Goal: Information Seeking & Learning: Learn about a topic

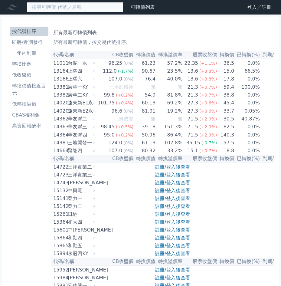
click at [53, 9] on input at bounding box center [75, 7] width 97 height 10
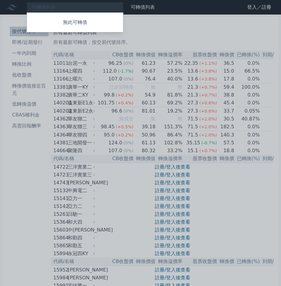
click at [68, 8] on div at bounding box center [140, 143] width 281 height 286
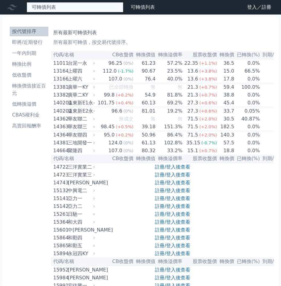
click at [66, 8] on div "可轉債列表 無此可轉債" at bounding box center [75, 7] width 97 height 10
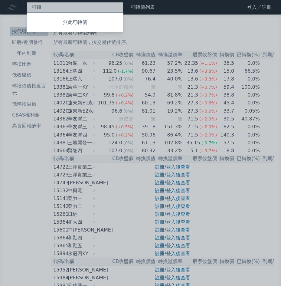
type input "可"
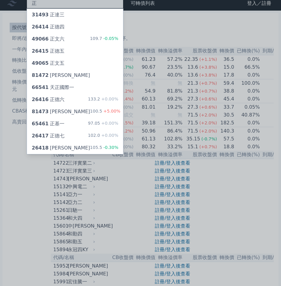
scroll to position [30, 0]
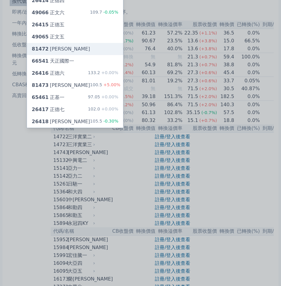
type input "正"
click at [82, 52] on div "81472 正[PERSON_NAME]" at bounding box center [75, 49] width 96 height 12
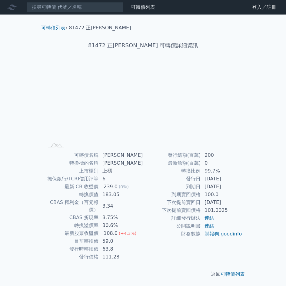
click at [205, 184] on td "[DATE]" at bounding box center [221, 187] width 41 height 8
drag, startPoint x: 109, startPoint y: 242, endPoint x: 95, endPoint y: 236, distance: 16.0
click at [95, 236] on tbody "可轉債名稱 正[PERSON_NAME] 轉換標的名稱 正淩 上市櫃別 上櫃 擔保銀行/TCRI信用評等 6 最新 CB 收盤價 239.0 (0%) 轉換價…" at bounding box center [93, 206] width 99 height 110
click at [95, 237] on td "目前轉換價" at bounding box center [71, 241] width 55 height 8
click at [106, 246] on tbody "可轉債名稱 正[PERSON_NAME] 轉換標的名稱 正淩 上市櫃別 上櫃 擔保銀行/TCRI信用評等 6 最新 CB 收盤價 239.0 (0%) 轉換價…" at bounding box center [93, 206] width 99 height 110
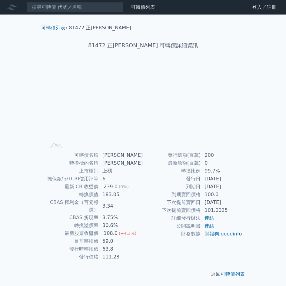
click at [111, 253] on td "111.28" at bounding box center [121, 257] width 44 height 8
drag, startPoint x: 104, startPoint y: 251, endPoint x: 119, endPoint y: 251, distance: 14.8
click at [118, 253] on td "111.28" at bounding box center [121, 257] width 44 height 8
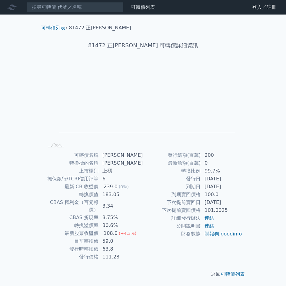
click at [119, 253] on td "111.28" at bounding box center [121, 257] width 44 height 8
click at [220, 237] on link "goodinfo" at bounding box center [230, 234] width 21 height 6
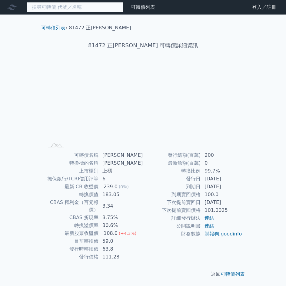
click at [88, 5] on input at bounding box center [75, 7] width 97 height 10
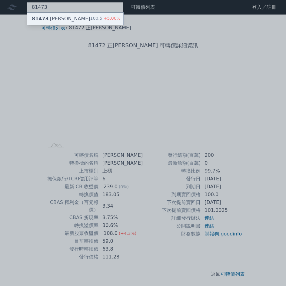
type input "81473"
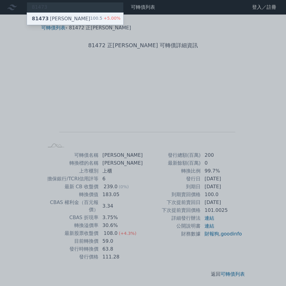
click at [84, 17] on div "81473 正淩三 100.5 +5.00%" at bounding box center [75, 19] width 96 height 12
